Goal: Information Seeking & Learning: Learn about a topic

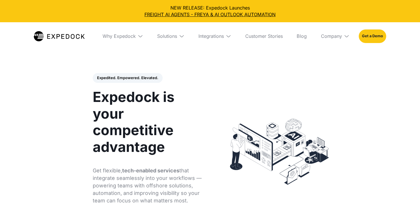
select select
click at [138, 36] on img at bounding box center [141, 36] width 6 height 6
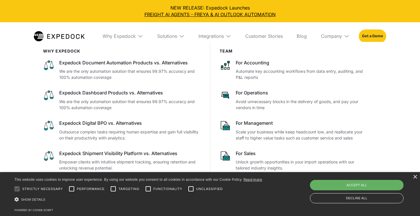
click at [327, 181] on div "Accept all" at bounding box center [357, 185] width 94 height 10
checkbox input "true"
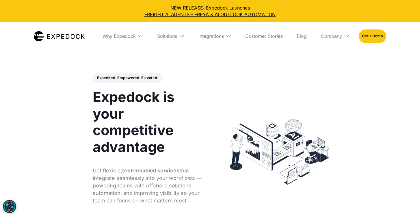
click at [139, 38] on img at bounding box center [141, 36] width 6 height 6
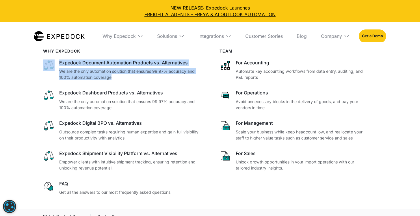
click at [94, 28] on nav "Why Expedock WHy Expedock Expedock Document Automation Products vs. Alternative…" at bounding box center [210, 36] width 353 height 28
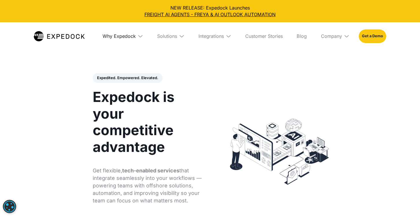
click at [125, 33] on div "Why Expedock" at bounding box center [119, 36] width 33 height 6
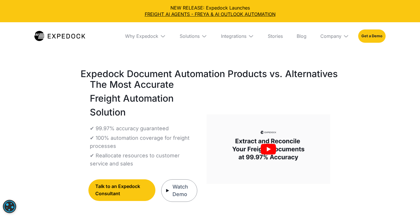
select select
